Goal: Information Seeking & Learning: Learn about a topic

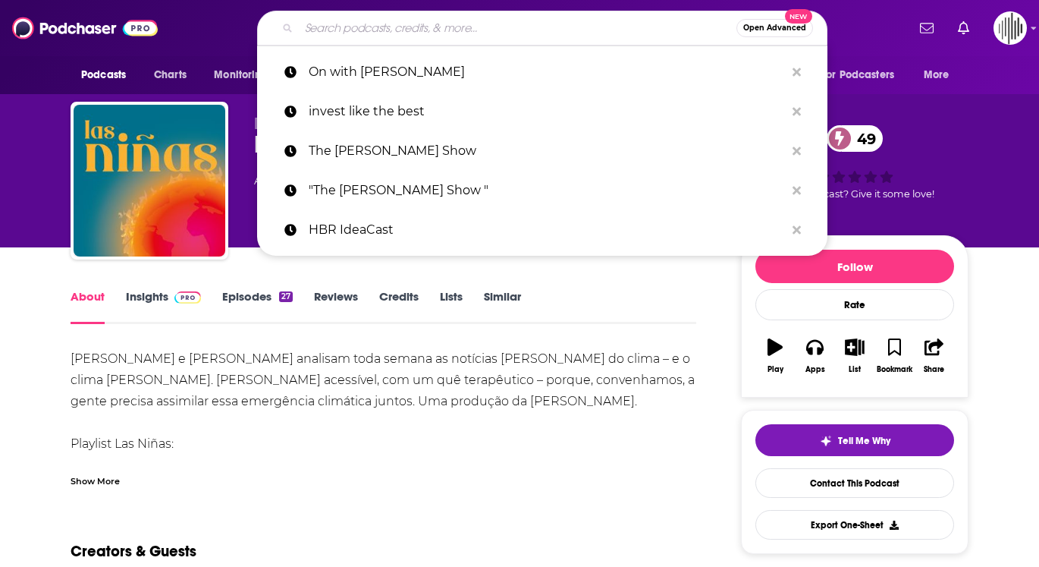
click at [369, 26] on input "Search podcasts, credits, & more..." at bounding box center [518, 28] width 438 height 24
paste input "More To The Story with [PERSON_NAME]"
type input "More To The Story with [PERSON_NAME]"
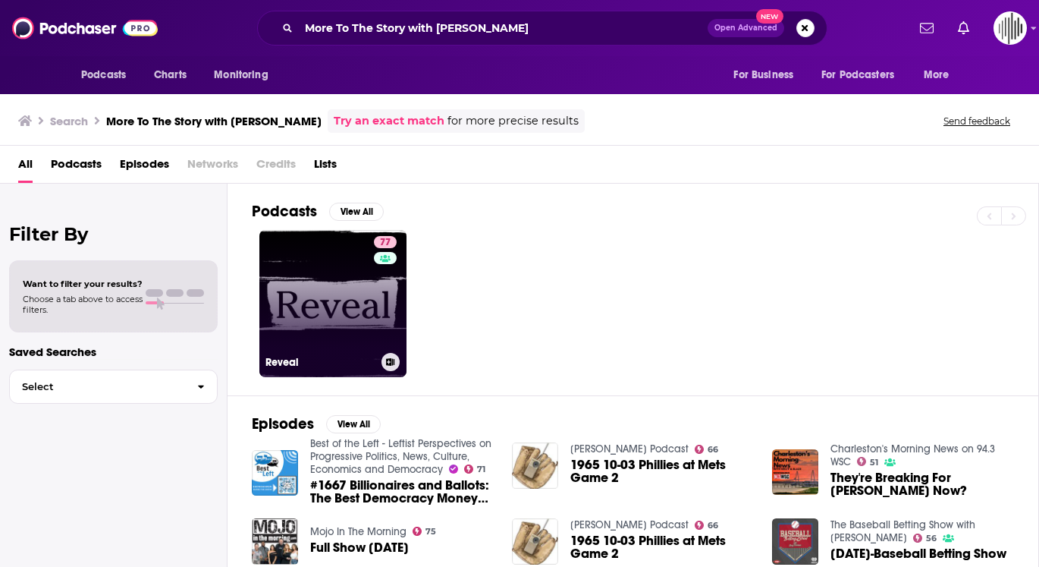
click at [318, 277] on link "77 Reveal" at bounding box center [332, 303] width 147 height 147
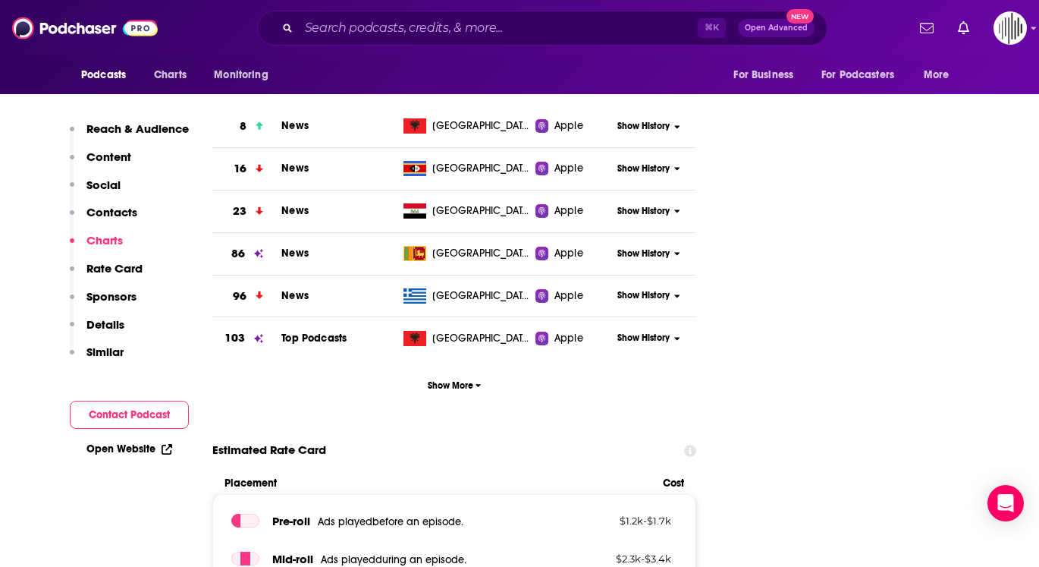
scroll to position [2093, 0]
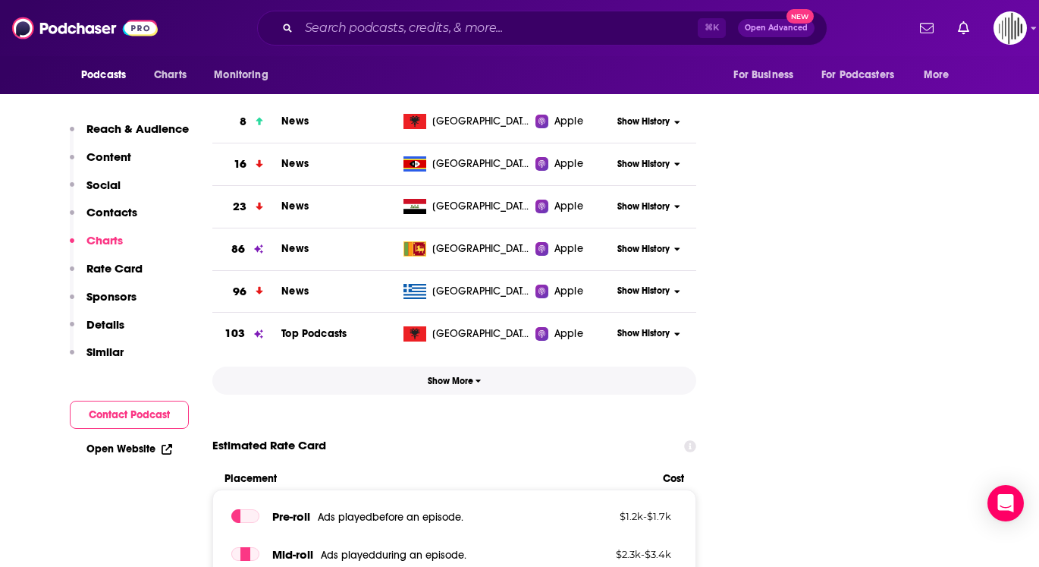
click at [451, 375] on span "Show More" at bounding box center [455, 380] width 54 height 11
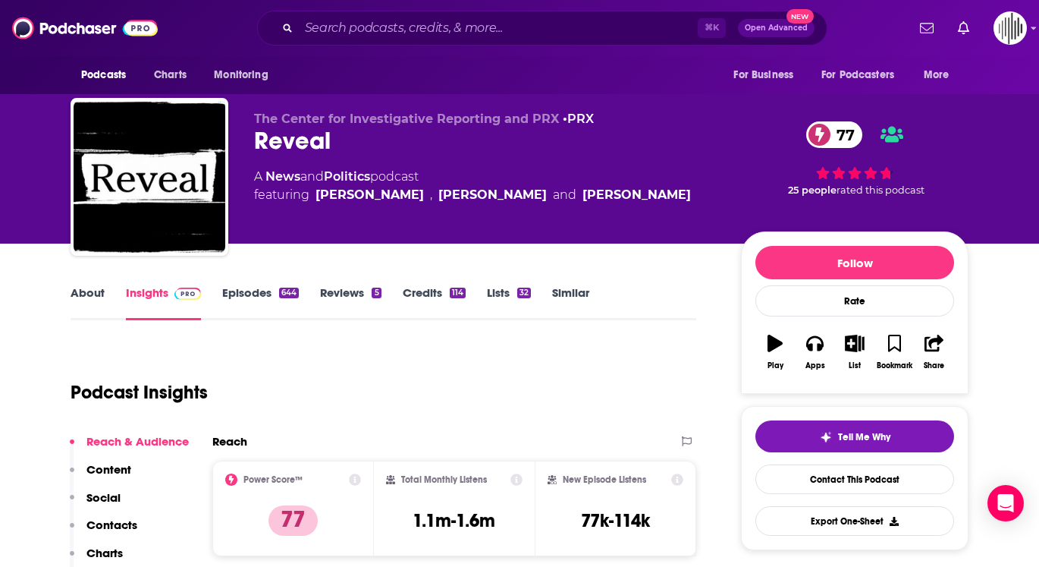
scroll to position [0, 0]
